Goal: Task Accomplishment & Management: Use online tool/utility

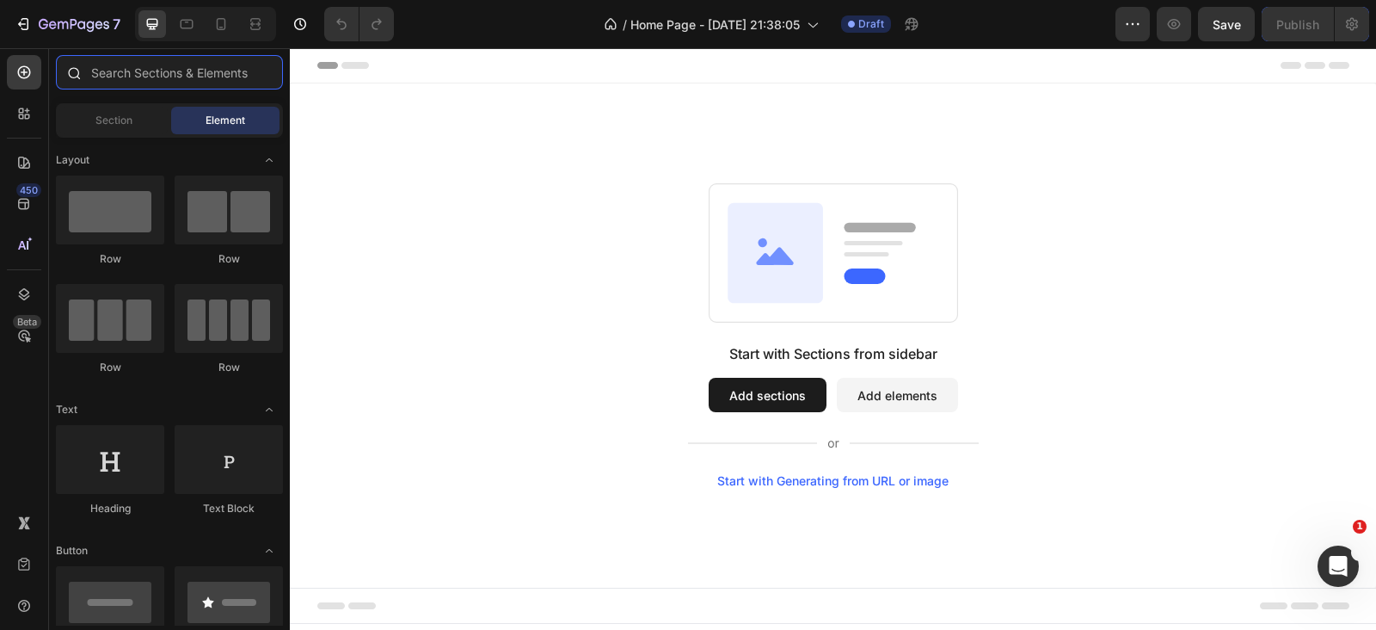
click at [139, 86] on input "text" at bounding box center [169, 72] width 227 height 34
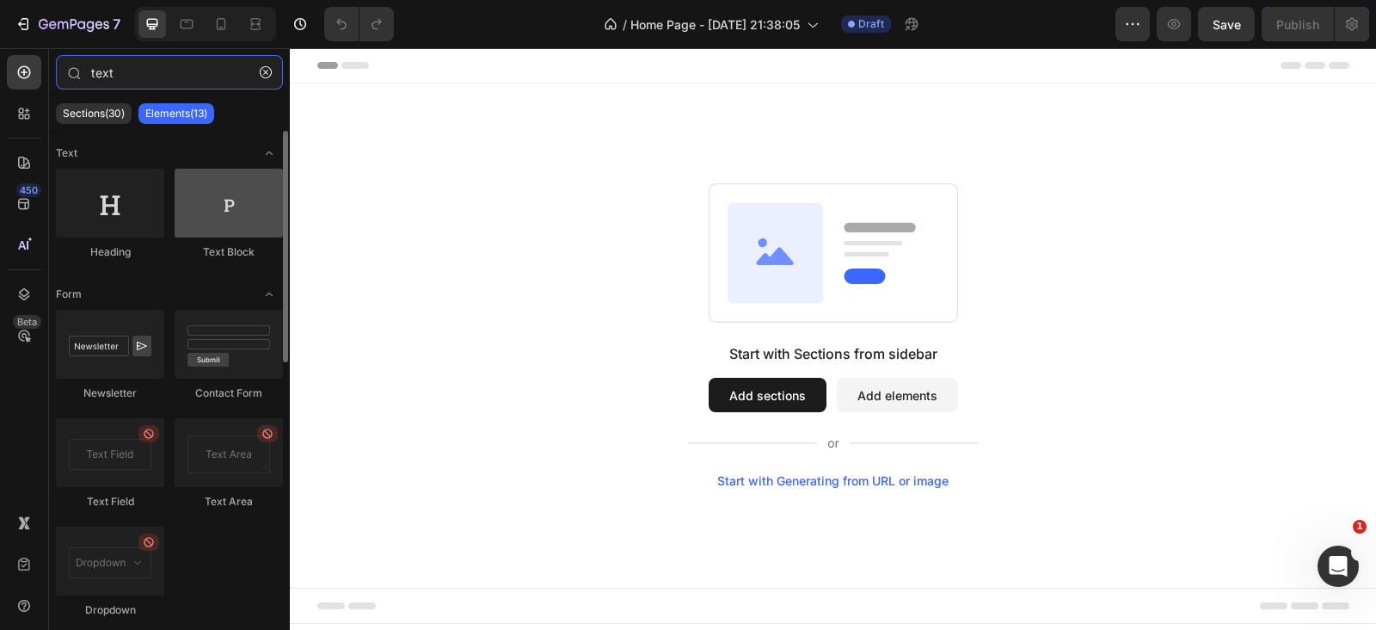
type input "text"
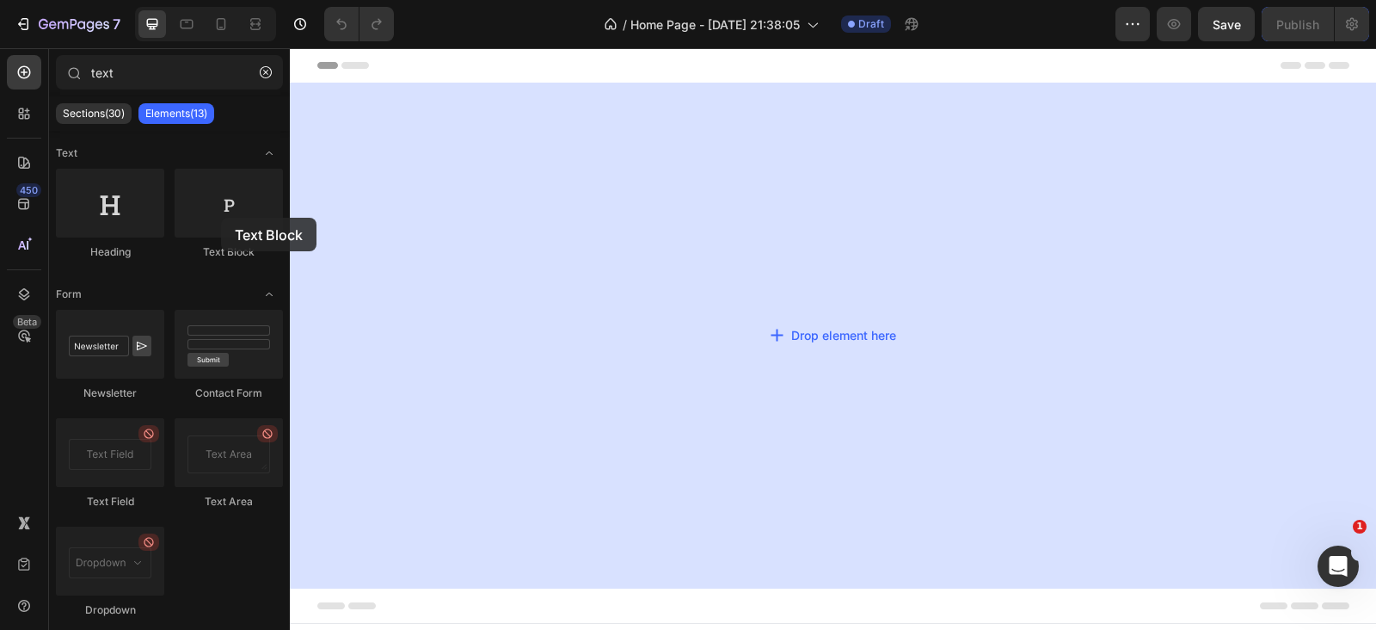
drag, startPoint x: 506, startPoint y: 264, endPoint x: 795, endPoint y: 199, distance: 297.1
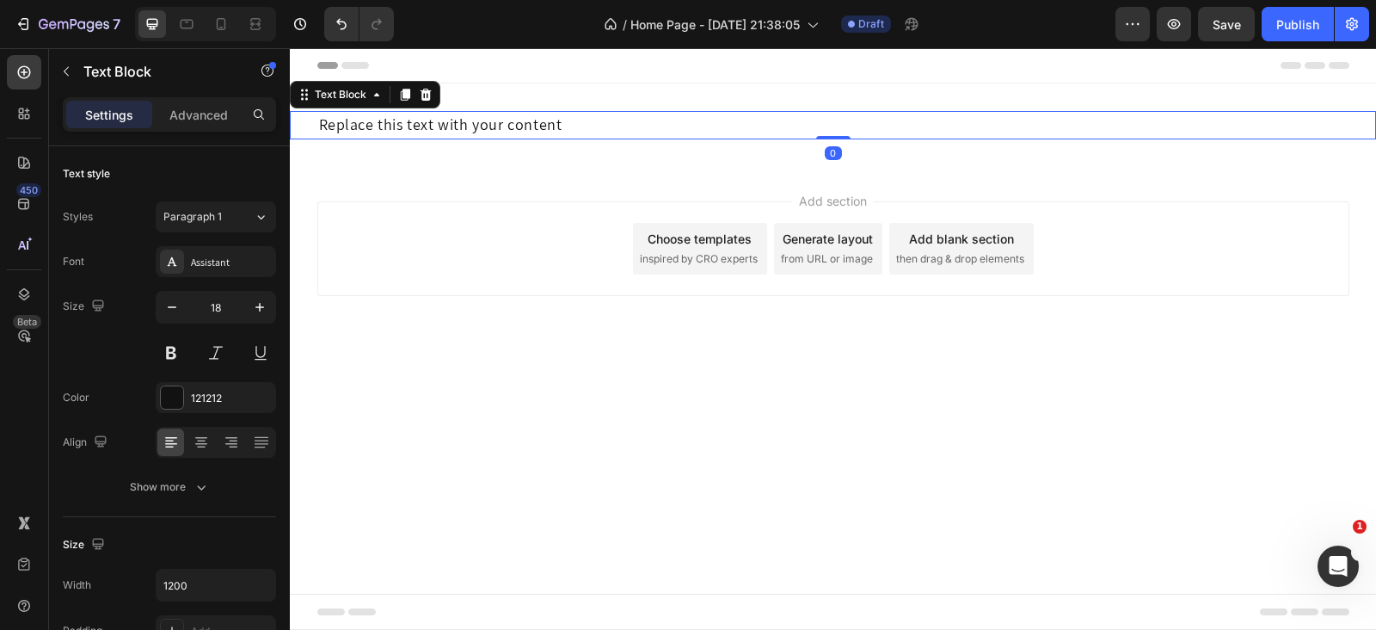
click at [1307, 6] on div "7 Version history / Home Page - Aug 28, 21:38:05 Draft Preview Save Publish" at bounding box center [688, 24] width 1376 height 49
click at [1311, 17] on div "Publish" at bounding box center [1297, 24] width 43 height 18
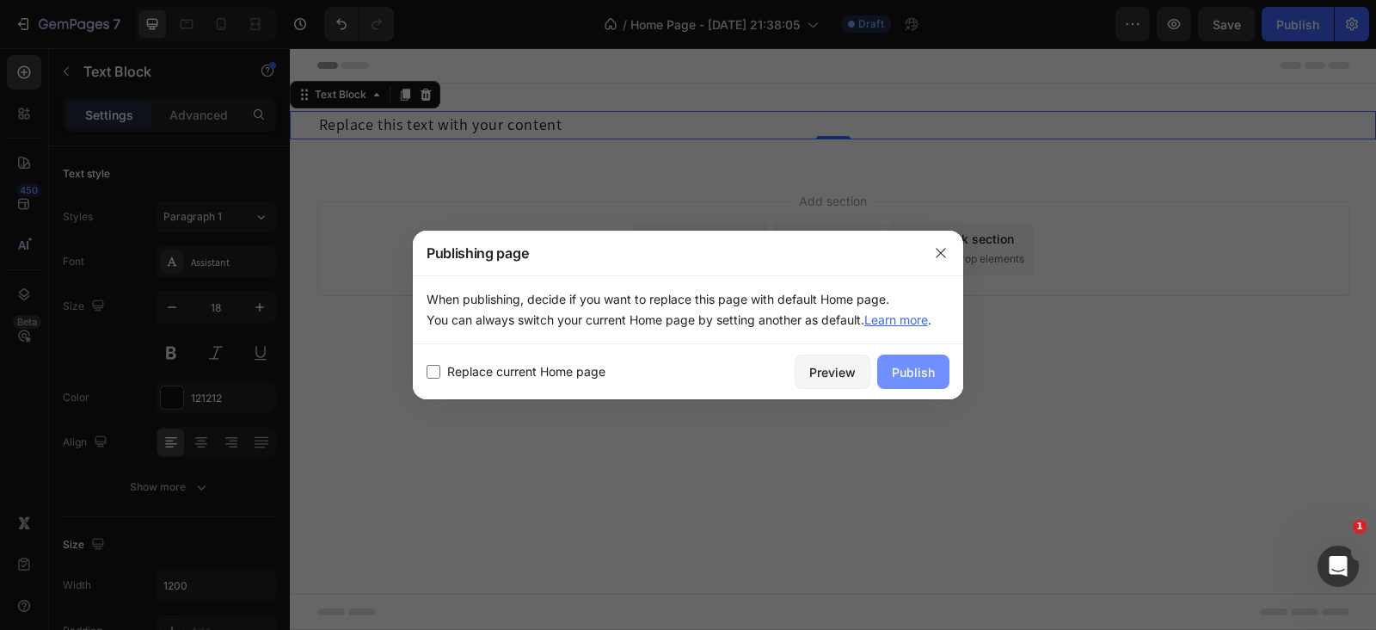
click at [919, 363] on div "Publish" at bounding box center [913, 372] width 43 height 18
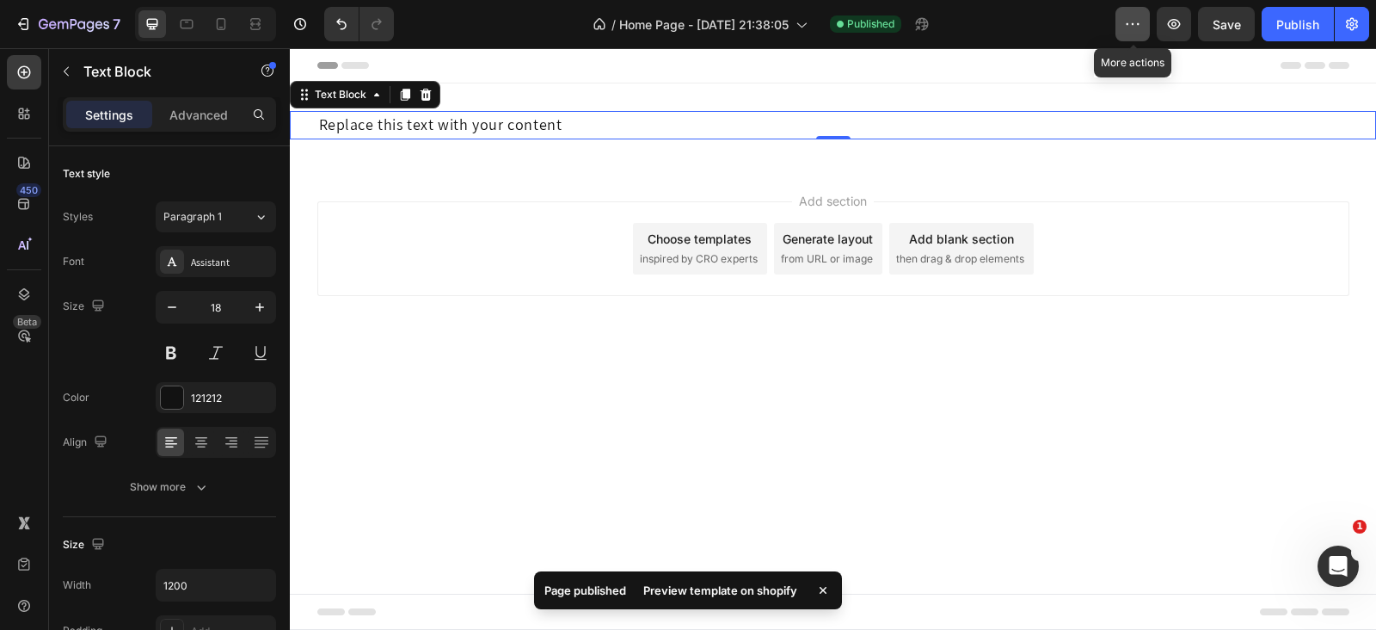
click at [1119, 21] on button "button" at bounding box center [1132, 24] width 34 height 34
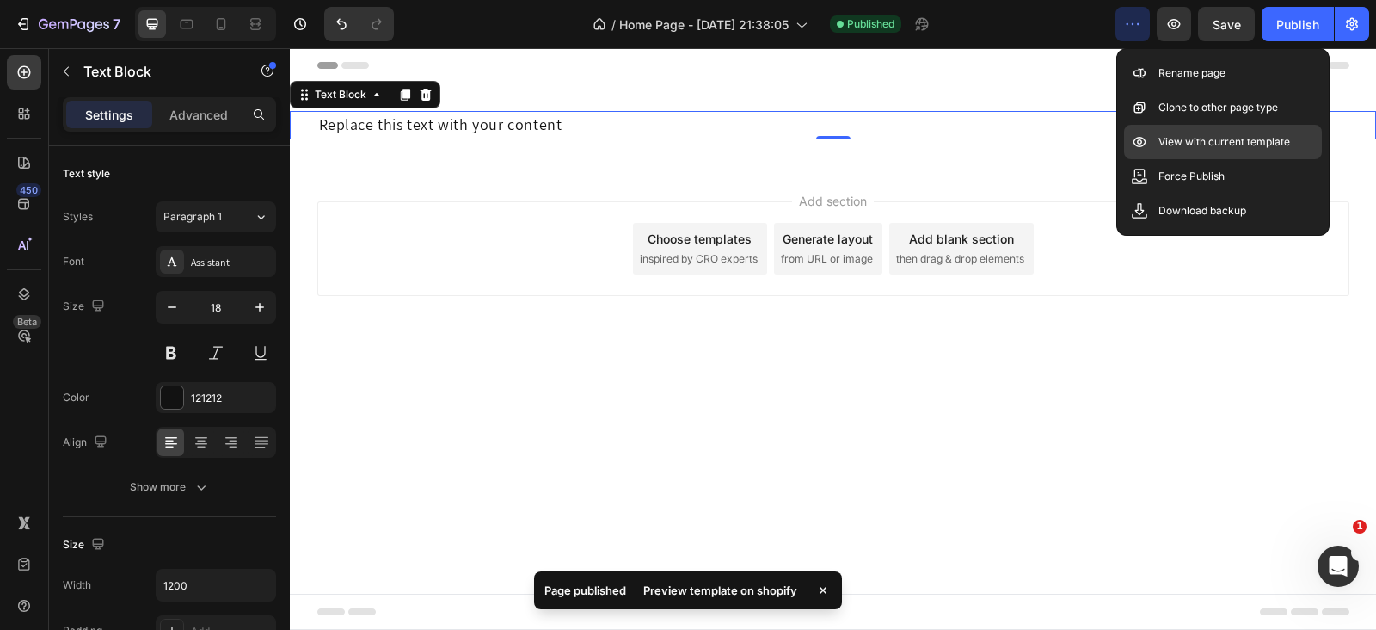
click at [1178, 134] on p "View with current template" at bounding box center [1224, 141] width 132 height 17
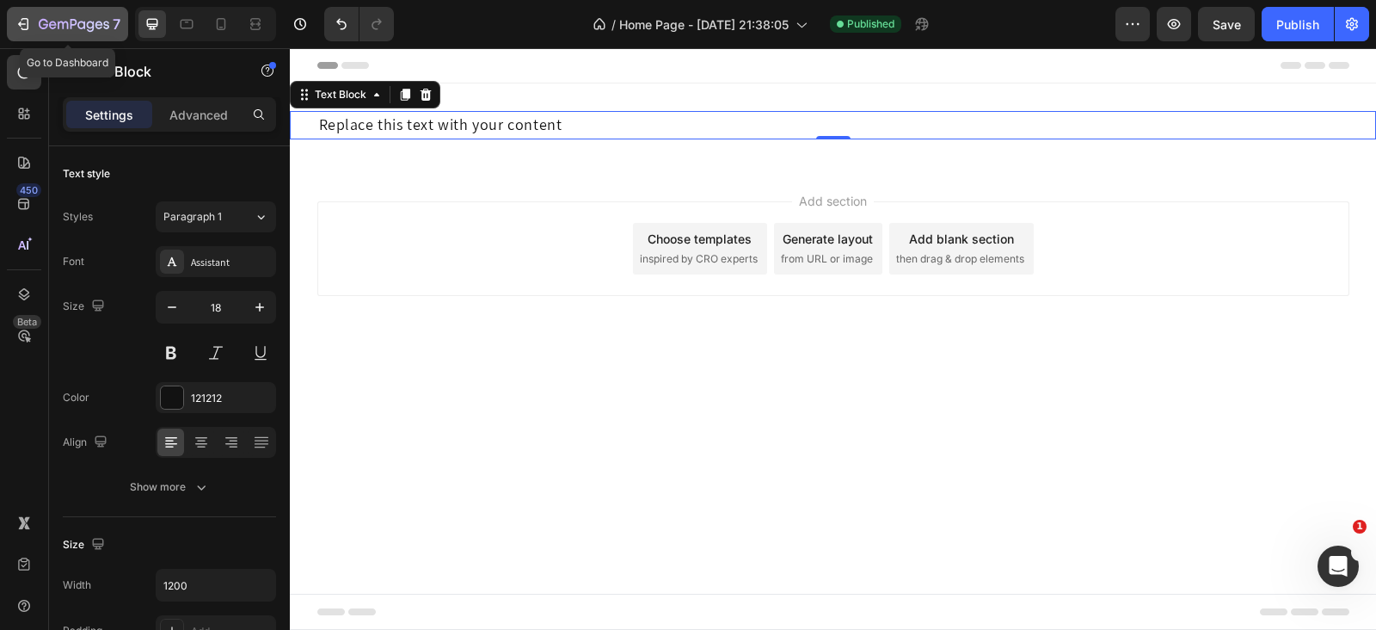
click at [52, 21] on icon "button" at bounding box center [53, 25] width 8 height 8
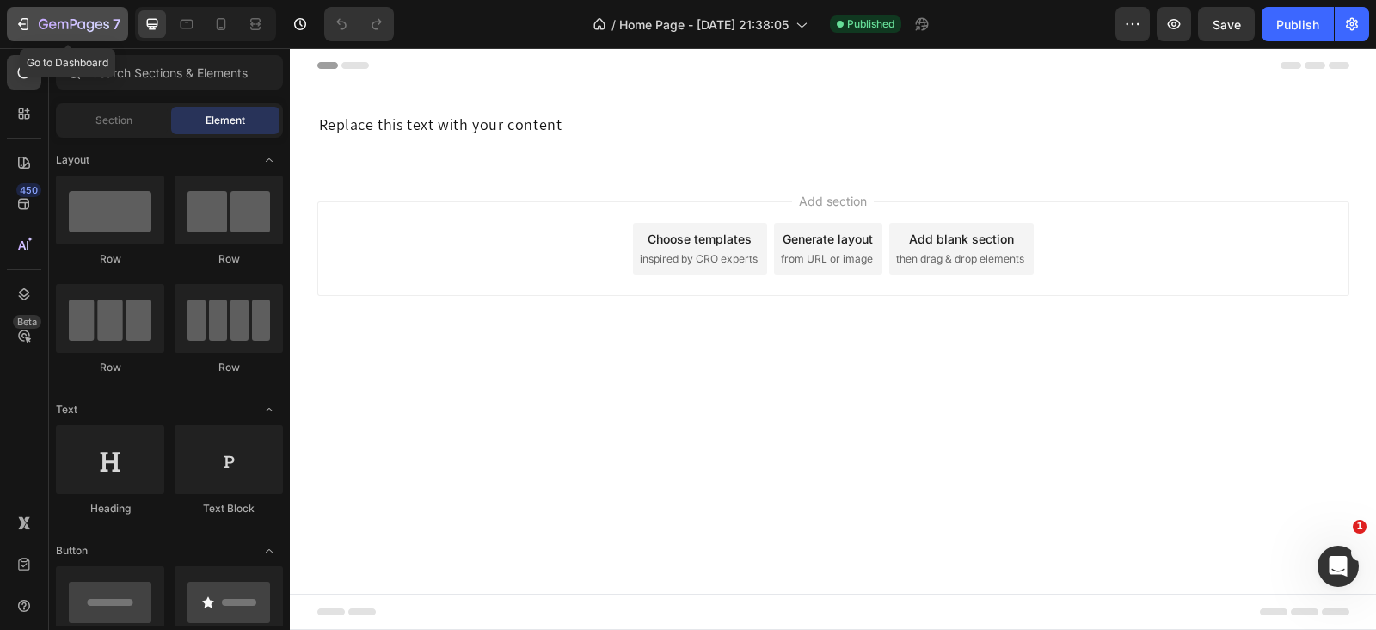
click at [65, 8] on button "7" at bounding box center [67, 24] width 121 height 34
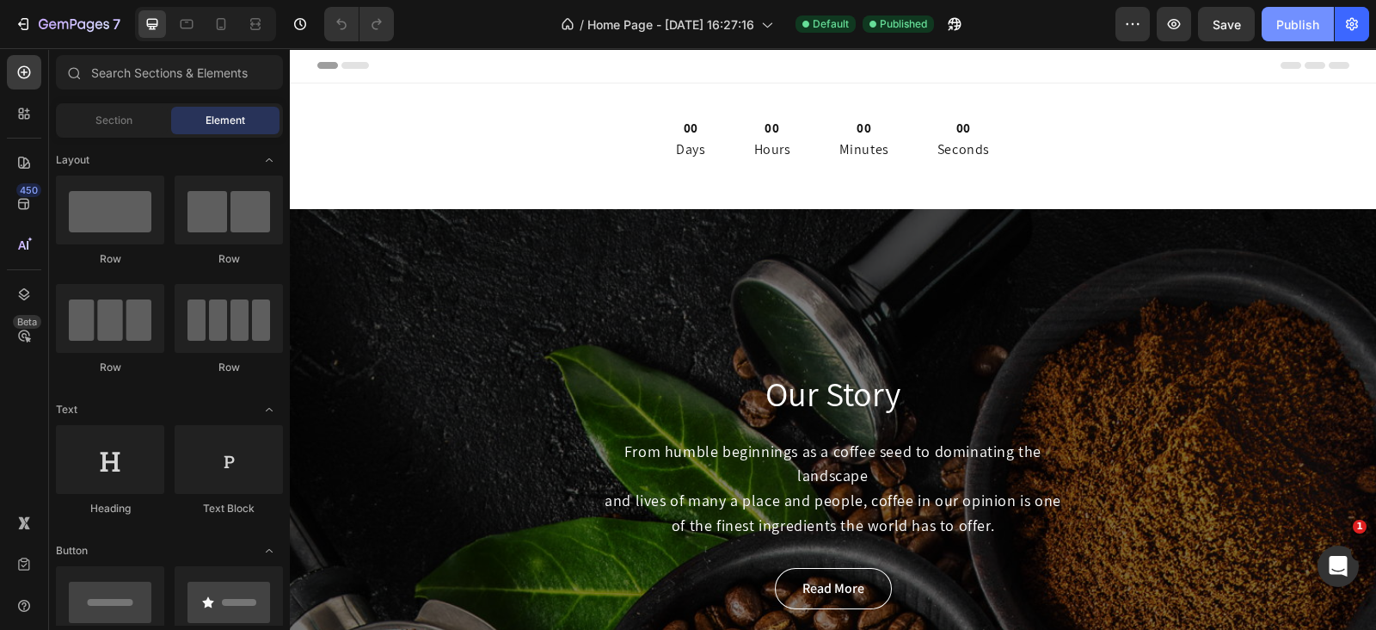
click at [1290, 19] on div "Publish" at bounding box center [1297, 24] width 43 height 18
click at [952, 26] on icon "button" at bounding box center [950, 28] width 4 height 4
click at [1137, 17] on icon "button" at bounding box center [1132, 23] width 17 height 17
